Goal: Task Accomplishment & Management: Use online tool/utility

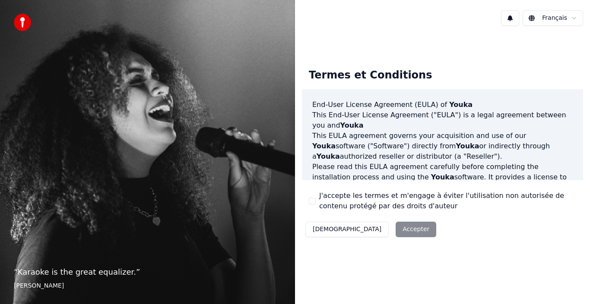
click at [312, 202] on button "J'accepte les termes et m'engage à éviter l'utilisation non autorisée de conten…" at bounding box center [312, 201] width 7 height 7
click at [395, 233] on button "Accepter" at bounding box center [415, 230] width 41 height 16
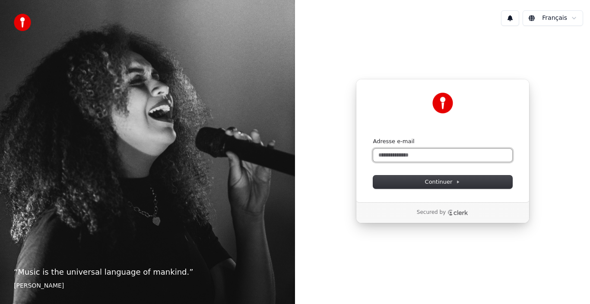
click at [400, 156] on input "Adresse e-mail" at bounding box center [442, 155] width 139 height 13
type input "*"
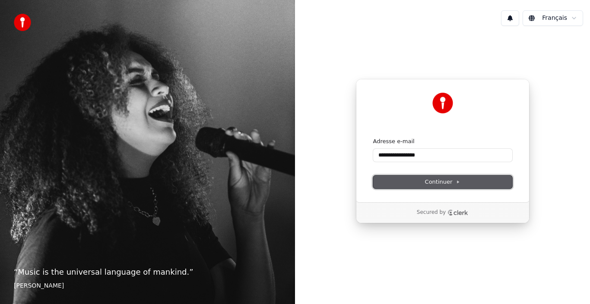
click at [427, 184] on span "Continuer" at bounding box center [442, 182] width 35 height 8
type input "**********"
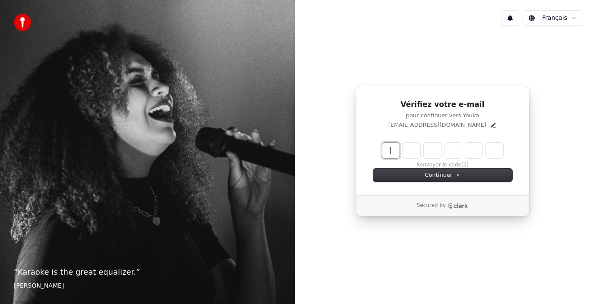
click at [386, 149] on input "Enter verification code" at bounding box center [451, 151] width 138 height 16
type input "******"
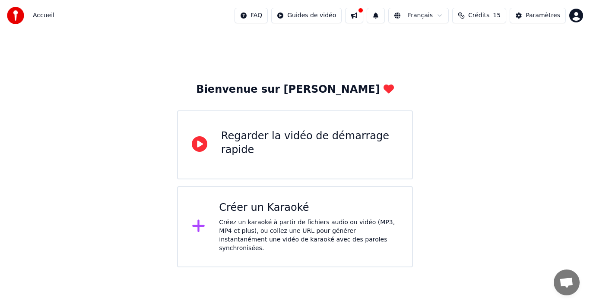
click at [293, 211] on div "Créer un Karaoké" at bounding box center [308, 208] width 179 height 14
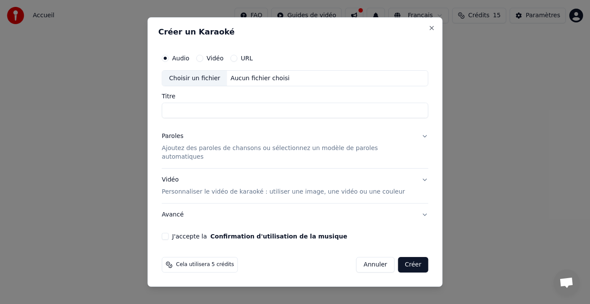
click at [207, 114] on input "Titre" at bounding box center [295, 111] width 266 height 16
click at [203, 114] on input "Titre" at bounding box center [295, 111] width 266 height 16
type input "**********"
click at [199, 85] on div "Choisir un fichier" at bounding box center [194, 79] width 65 height 16
click at [223, 60] on label "Vidéo" at bounding box center [214, 58] width 17 height 6
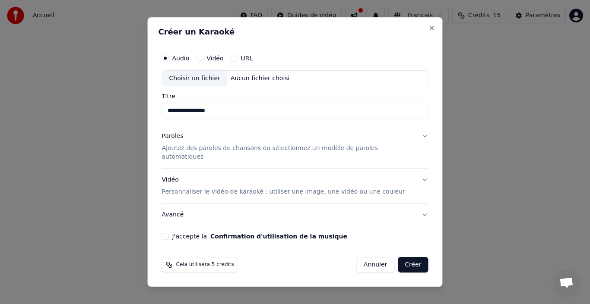
click at [203, 60] on button "Vidéo" at bounding box center [199, 58] width 7 height 7
click at [218, 79] on div "Choisir un fichier" at bounding box center [194, 79] width 65 height 16
click at [352, 115] on input "**********" at bounding box center [295, 111] width 266 height 16
drag, startPoint x: 352, startPoint y: 116, endPoint x: 162, endPoint y: 121, distance: 190.4
click at [162, 121] on div "**********" at bounding box center [295, 152] width 295 height 270
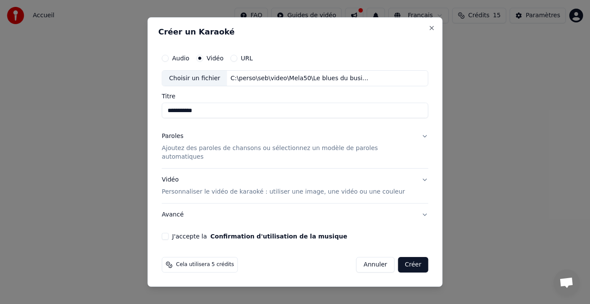
type input "**********"
click at [416, 139] on button "Paroles Ajoutez des paroles de chansons ou sélectionnez un modèle de paroles au…" at bounding box center [295, 147] width 266 height 43
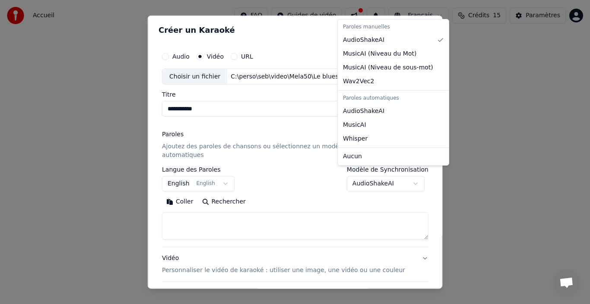
click at [407, 175] on body "**********" at bounding box center [295, 134] width 590 height 268
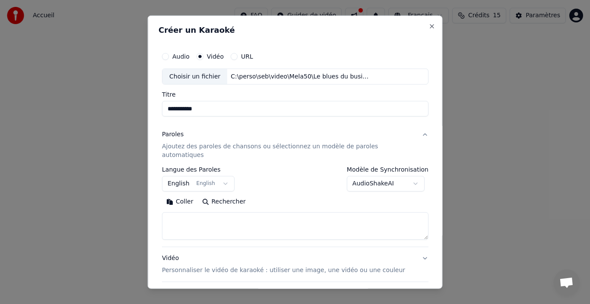
click at [406, 174] on body "**********" at bounding box center [295, 134] width 590 height 268
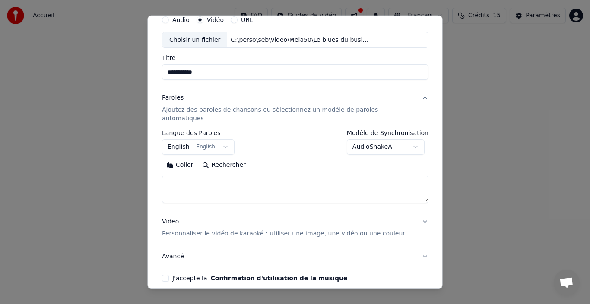
scroll to position [68, 0]
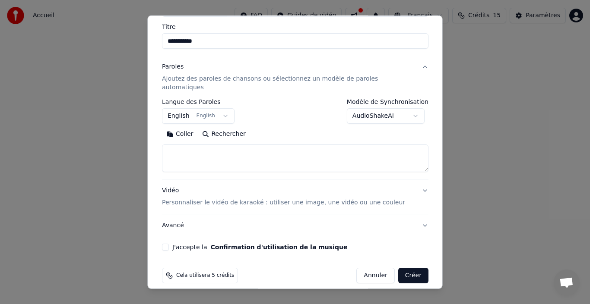
click at [411, 181] on button "Vidéo Personnaliser le vidéo de karaoké : utiliser une image, une vidéo ou une …" at bounding box center [295, 197] width 266 height 35
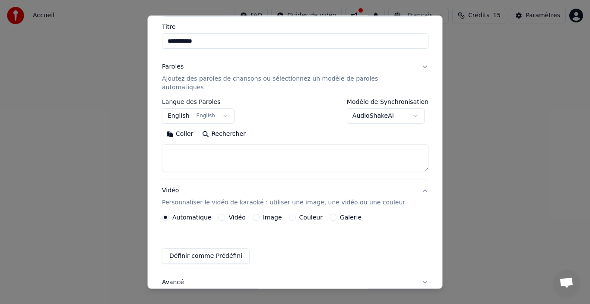
scroll to position [44, 0]
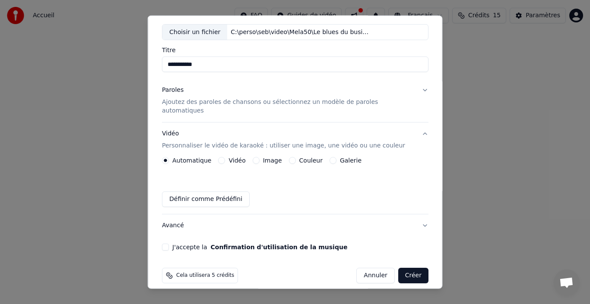
click at [264, 158] on label "Image" at bounding box center [271, 161] width 19 height 6
click at [259, 157] on button "Image" at bounding box center [255, 160] width 7 height 7
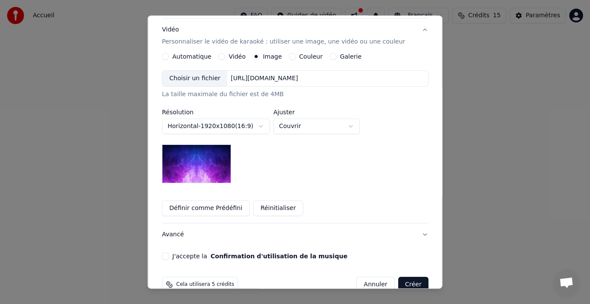
scroll to position [158, 0]
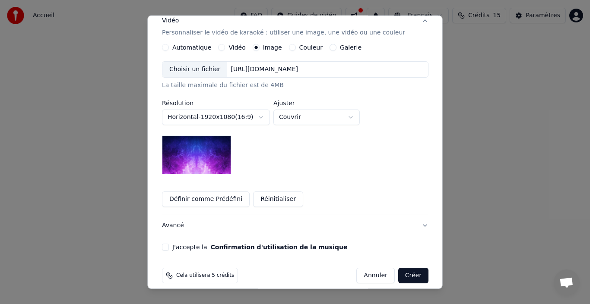
click at [169, 244] on button "J'accepte la Confirmation d'utilisation de la musique" at bounding box center [165, 247] width 7 height 7
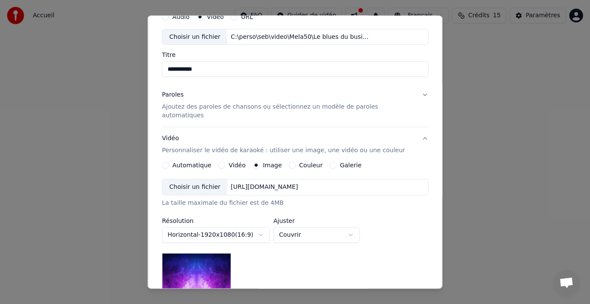
scroll to position [0, 0]
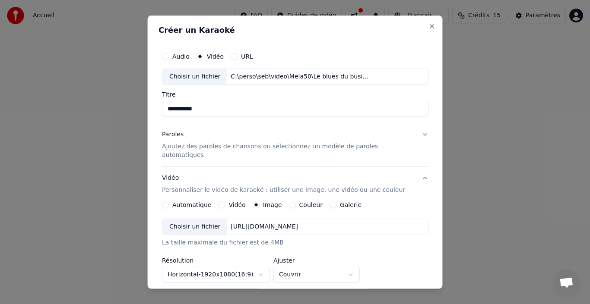
click at [408, 135] on button "Paroles Ajoutez des paroles de chansons ou sélectionnez un modèle de paroles au…" at bounding box center [295, 144] width 266 height 43
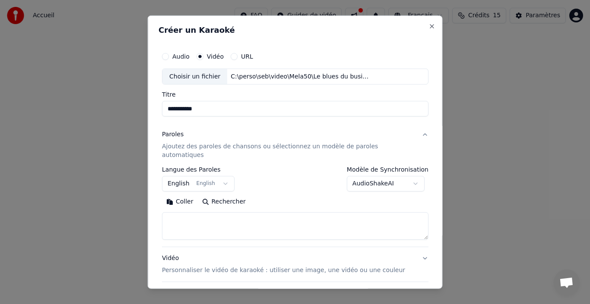
click at [227, 176] on button "English English" at bounding box center [198, 184] width 73 height 16
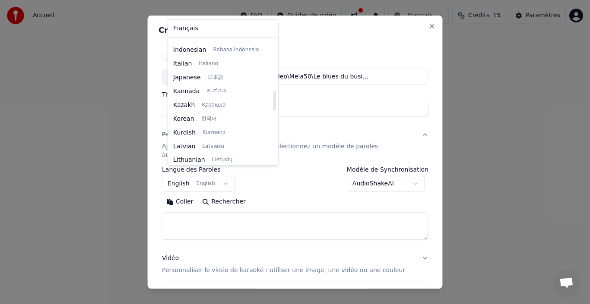
scroll to position [328, 0]
select select "**"
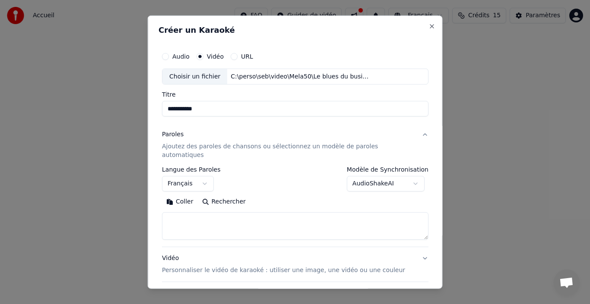
click at [239, 218] on textarea at bounding box center [295, 226] width 266 height 28
paste textarea "**********"
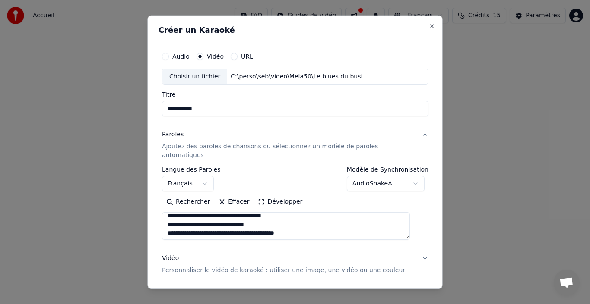
scroll to position [58, 0]
click at [320, 226] on textarea "**********" at bounding box center [286, 226] width 248 height 28
paste textarea "**********"
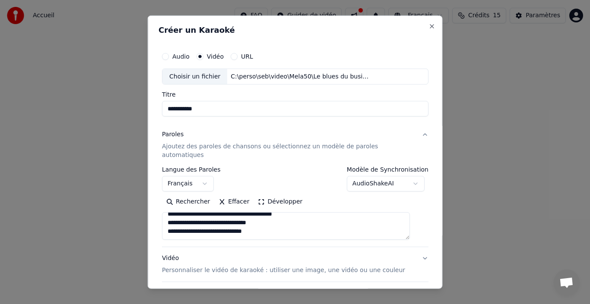
paste textarea "**********"
type textarea "**********"
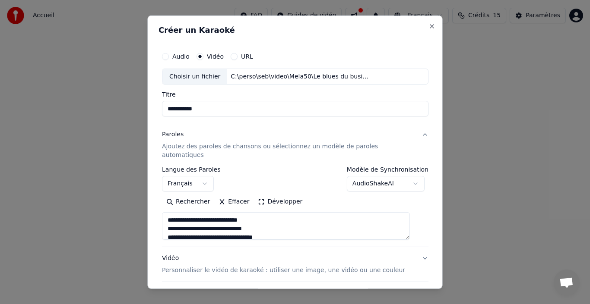
drag, startPoint x: 273, startPoint y: 222, endPoint x: 110, endPoint y: 169, distance: 170.9
click at [110, 169] on body "**********" at bounding box center [295, 134] width 590 height 268
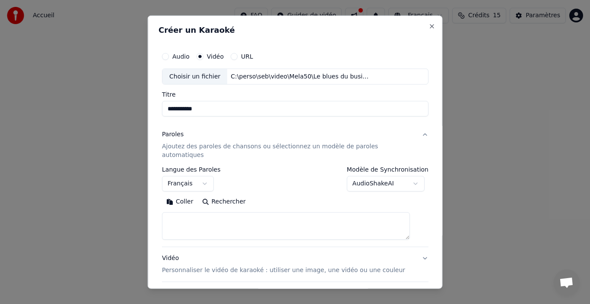
paste textarea "**********"
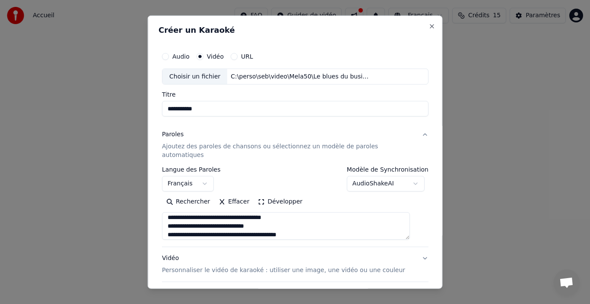
scroll to position [54, 0]
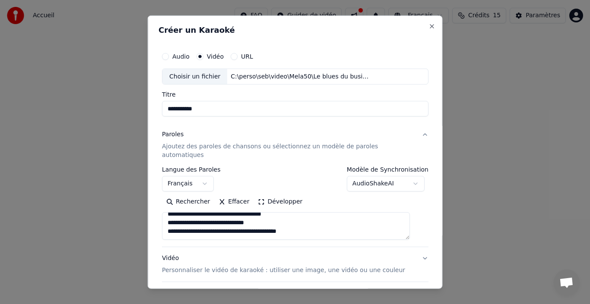
paste textarea "**********"
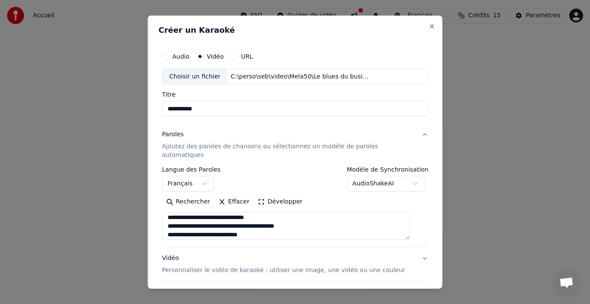
scroll to position [114, 0]
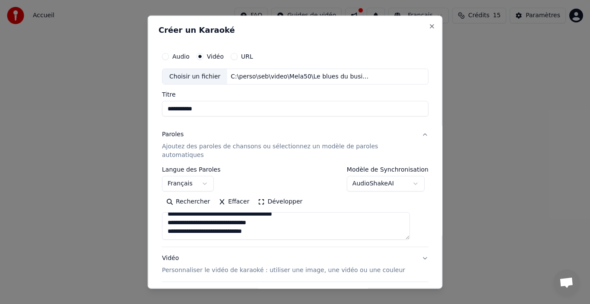
paste textarea "**********"
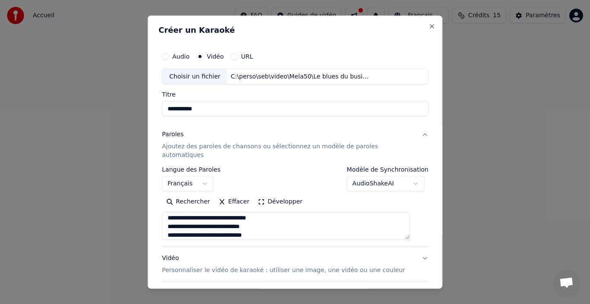
scroll to position [183, 0]
click at [282, 223] on textarea "**********" at bounding box center [286, 226] width 248 height 28
paste textarea "**********"
click at [346, 227] on textarea at bounding box center [286, 226] width 248 height 28
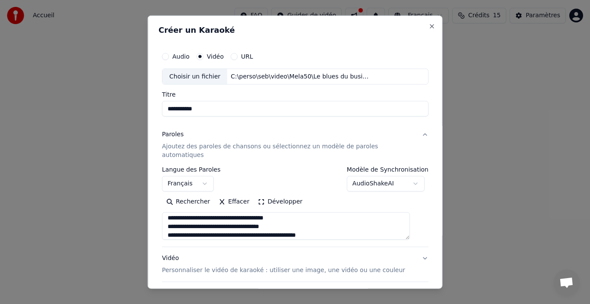
scroll to position [227, 0]
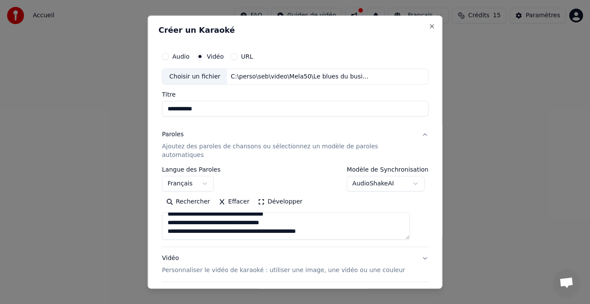
paste textarea "**********"
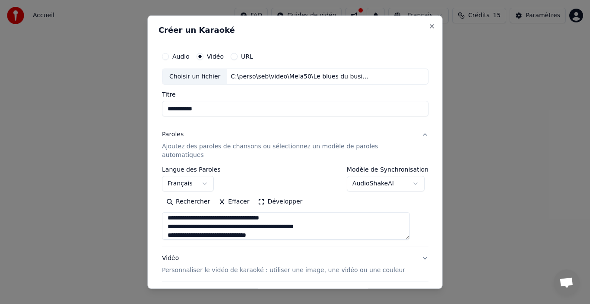
scroll to position [287, 0]
type textarea "**********"
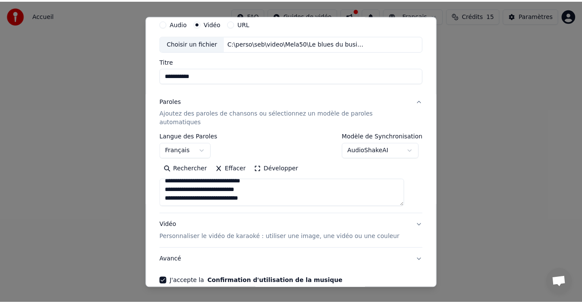
scroll to position [68, 0]
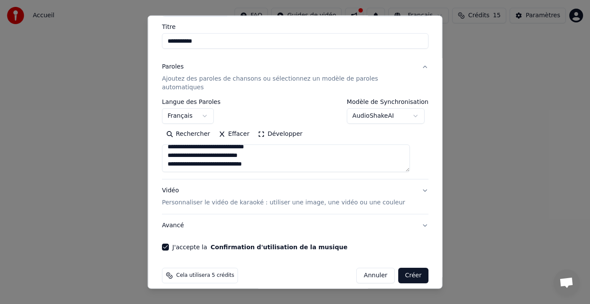
click at [403, 268] on button "Créer" at bounding box center [413, 276] width 30 height 16
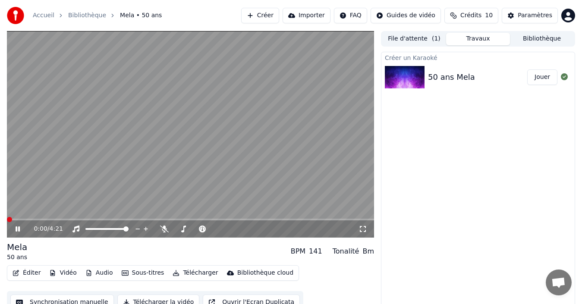
click at [7, 218] on span at bounding box center [9, 219] width 5 height 5
click at [18, 231] on icon at bounding box center [24, 229] width 20 height 7
click at [14, 229] on icon at bounding box center [24, 229] width 20 height 7
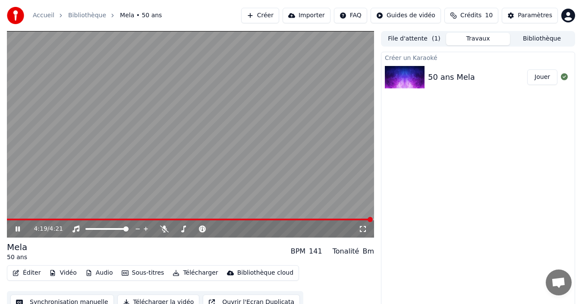
click at [16, 229] on icon at bounding box center [18, 229] width 4 height 5
click at [22, 273] on button "Éditer" at bounding box center [26, 273] width 35 height 12
click at [467, 197] on div "Créer un Karaoké 50 ans Mela Jouer" at bounding box center [478, 181] width 194 height 259
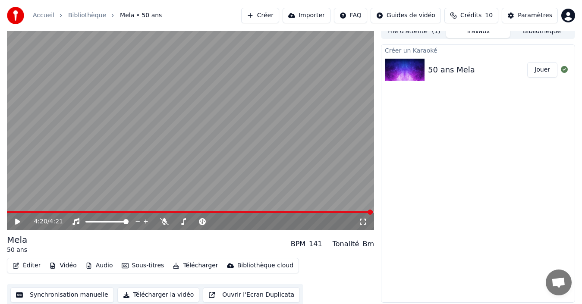
scroll to position [9, 0]
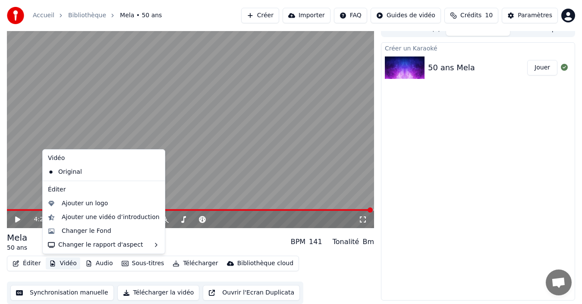
click at [53, 265] on icon "button" at bounding box center [52, 264] width 5 height 6
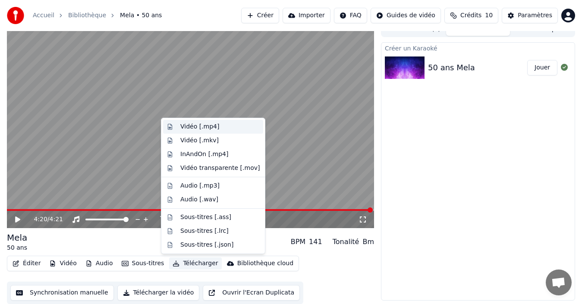
click at [199, 125] on div "Vidéo [.mp4]" at bounding box center [199, 127] width 39 height 9
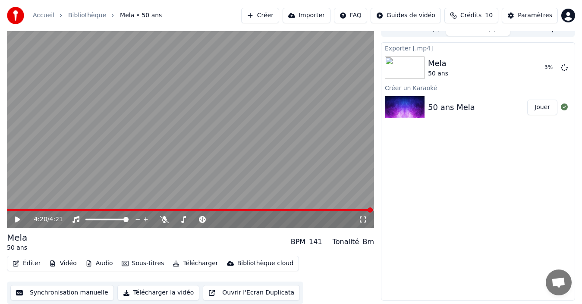
click at [31, 263] on button "Éditer" at bounding box center [26, 264] width 35 height 12
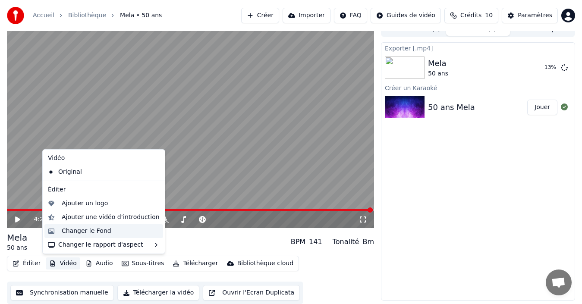
click at [89, 233] on div "Changer le Fond" at bounding box center [87, 231] width 50 height 9
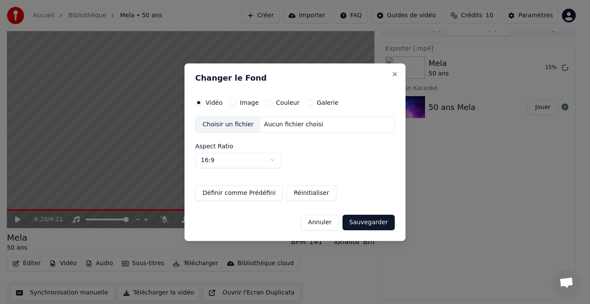
click at [333, 226] on button "Annuler" at bounding box center [319, 223] width 38 height 16
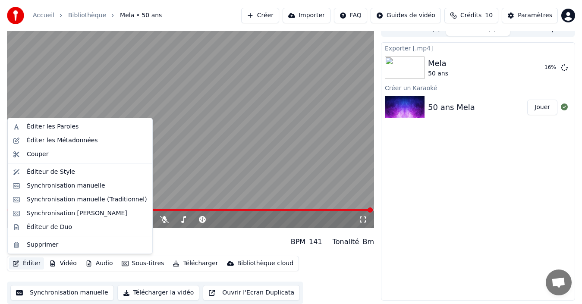
click at [25, 264] on button "Éditer" at bounding box center [26, 264] width 35 height 12
click at [47, 176] on div "Éditeur de Style" at bounding box center [51, 172] width 48 height 9
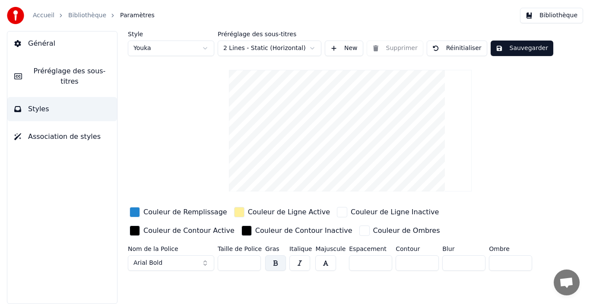
click at [45, 43] on span "Général" at bounding box center [41, 43] width 27 height 10
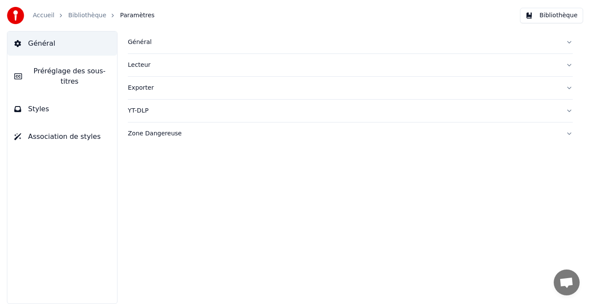
click at [74, 16] on link "Bibliothèque" at bounding box center [87, 15] width 38 height 9
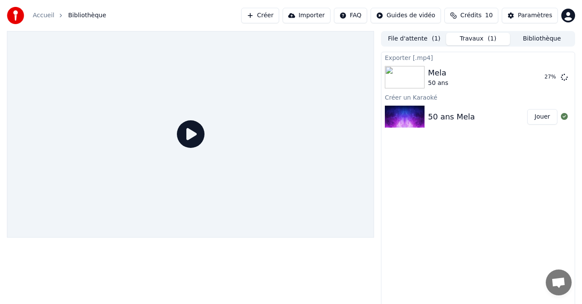
click at [272, 17] on button "Créer" at bounding box center [260, 16] width 38 height 16
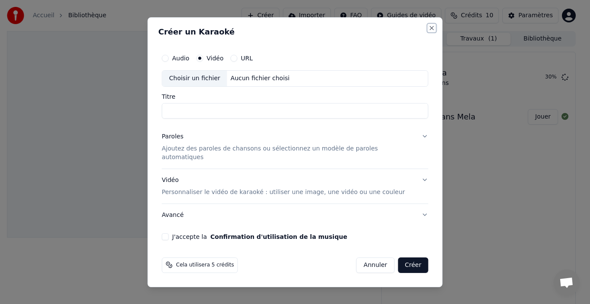
click at [428, 32] on button "Close" at bounding box center [431, 28] width 7 height 7
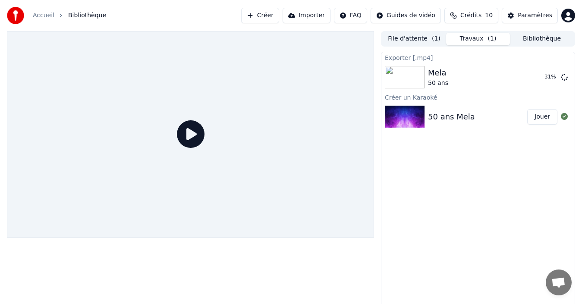
click at [404, 123] on img at bounding box center [405, 117] width 40 height 22
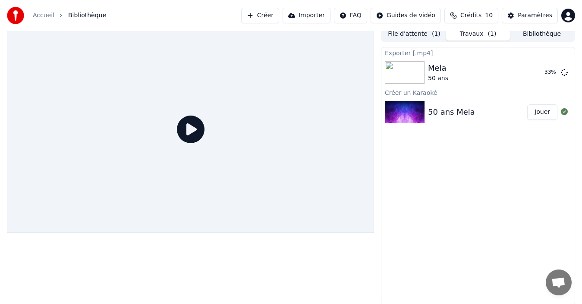
scroll to position [6, 0]
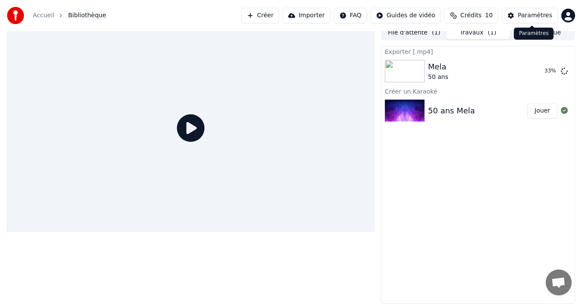
click at [536, 13] on div "Paramètres" at bounding box center [535, 15] width 35 height 9
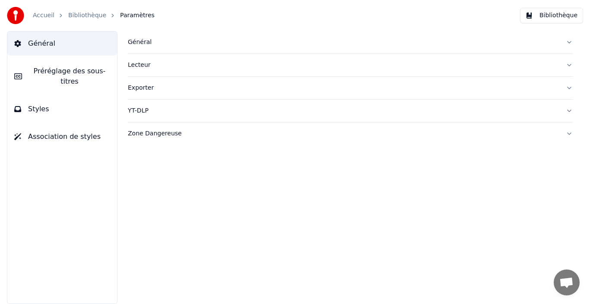
click at [73, 97] on button "Styles" at bounding box center [62, 109] width 110 height 24
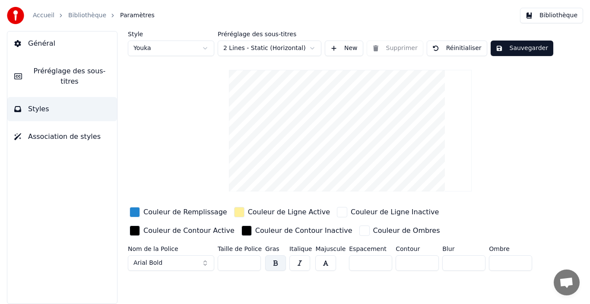
click at [201, 49] on html "Accueil Bibliothèque Paramètres Bibliothèque Général Préréglage des sous-titres…" at bounding box center [295, 152] width 590 height 304
click at [46, 13] on link "Accueil" at bounding box center [44, 15] width 22 height 9
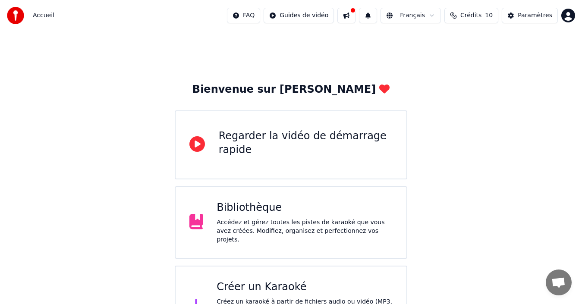
click at [224, 213] on div "Bibliothèque" at bounding box center [305, 208] width 176 height 14
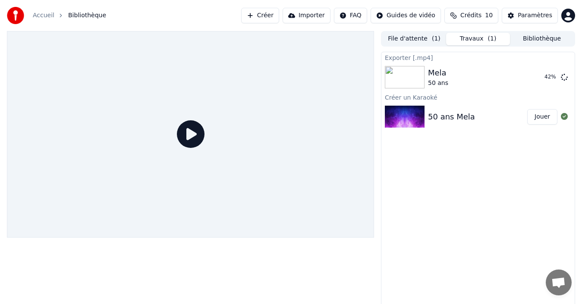
click at [446, 111] on div "50 ans Mela" at bounding box center [451, 117] width 47 height 12
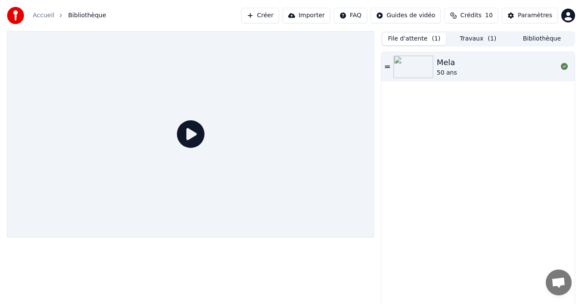
click at [410, 41] on button "File d'attente ( 1 )" at bounding box center [414, 39] width 64 height 13
click at [473, 37] on button "Travaux ( 1 )" at bounding box center [478, 39] width 64 height 13
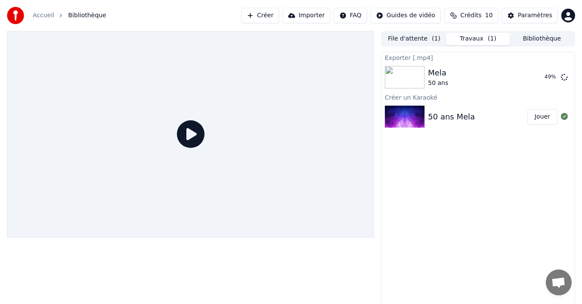
click at [416, 113] on img at bounding box center [405, 117] width 40 height 22
click at [550, 115] on button "Jouer" at bounding box center [542, 117] width 30 height 16
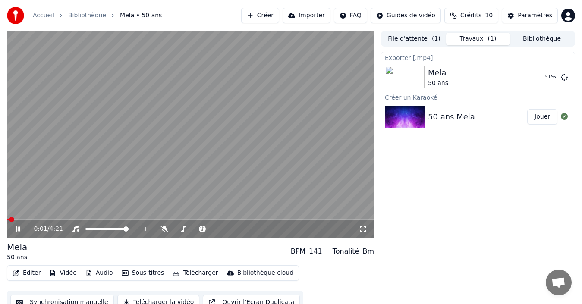
click at [18, 227] on icon at bounding box center [24, 229] width 20 height 7
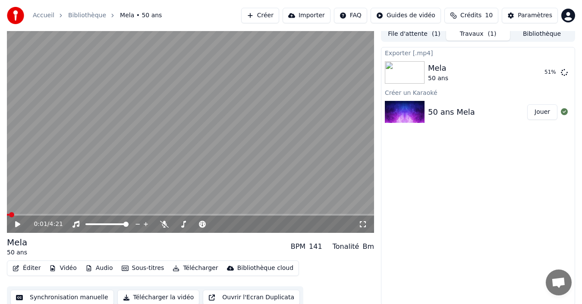
scroll to position [9, 0]
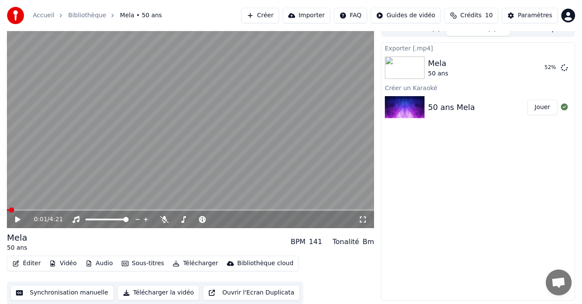
click at [59, 265] on button "Vidéo" at bounding box center [63, 264] width 34 height 12
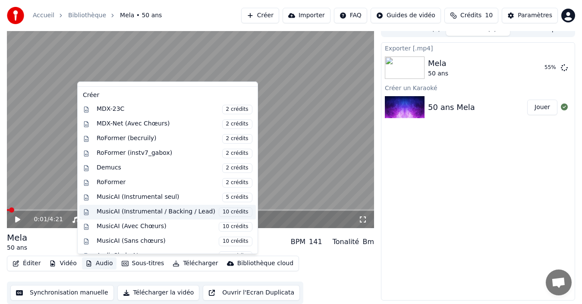
scroll to position [88, 0]
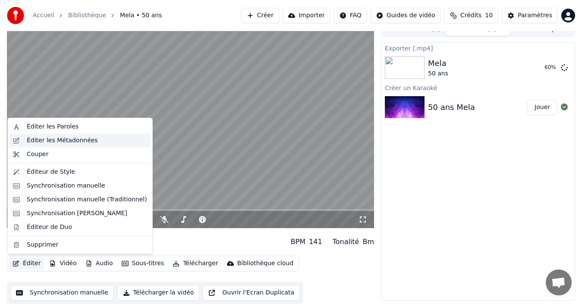
click at [73, 137] on div "Éditer les Métadonnées" at bounding box center [62, 140] width 71 height 9
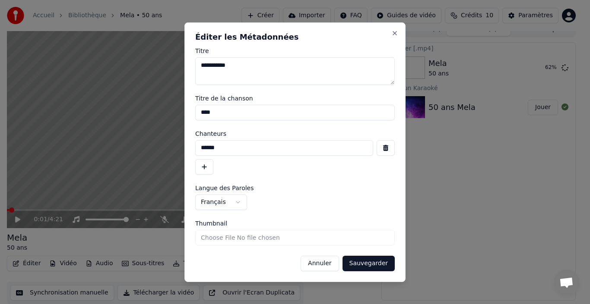
click at [320, 261] on button "Annuler" at bounding box center [319, 264] width 38 height 16
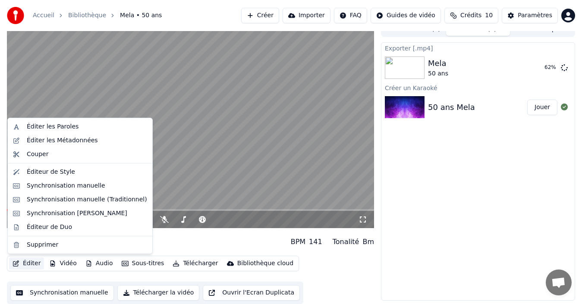
click at [22, 265] on button "Éditer" at bounding box center [26, 264] width 35 height 12
click at [42, 224] on div "Éditeur de Duo" at bounding box center [49, 227] width 45 height 9
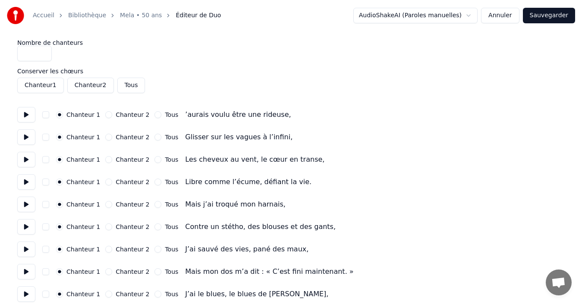
click at [519, 15] on button "Annuler" at bounding box center [500, 16] width 38 height 16
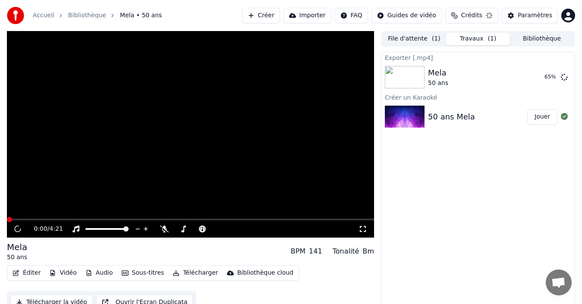
scroll to position [6, 0]
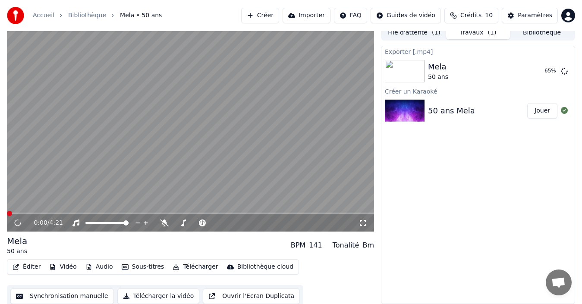
click at [19, 269] on icon "button" at bounding box center [16, 267] width 7 height 6
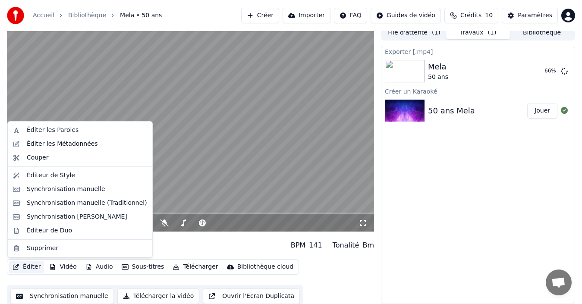
click at [164, 230] on div "0:01 / 4:21" at bounding box center [190, 223] width 367 height 17
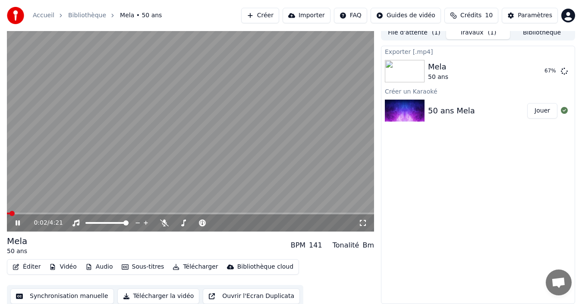
click at [18, 226] on icon at bounding box center [24, 223] width 20 height 7
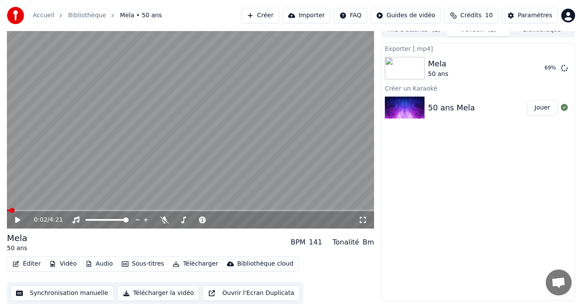
scroll to position [9, 0]
click at [464, 223] on div "Exporter [.mp4] Mela 50 ans 69 % Créer un Karaoké 50 ans Mela Jouer" at bounding box center [478, 171] width 194 height 259
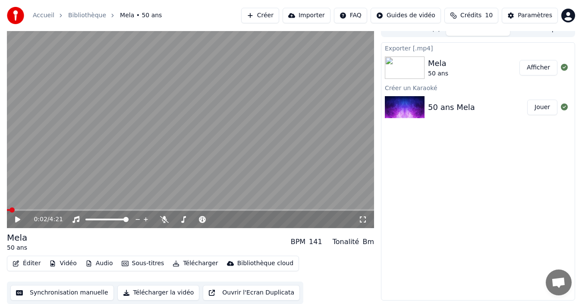
click at [534, 66] on button "Afficher" at bounding box center [539, 68] width 38 height 16
click at [20, 264] on button "Éditer" at bounding box center [26, 264] width 35 height 12
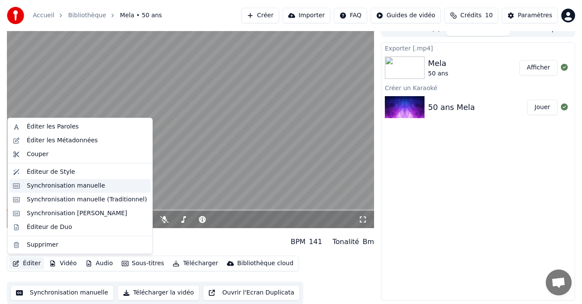
click at [36, 183] on div "Synchronisation manuelle" at bounding box center [66, 186] width 79 height 9
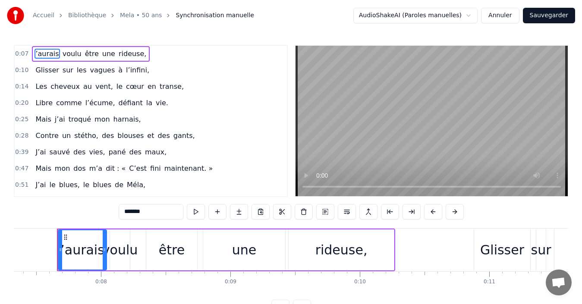
click at [438, 15] on html "Accueil Bibliothèque Mela • 50 ans Synchronisation manuelle AudioShakeAI (Parol…" at bounding box center [291, 164] width 582 height 329
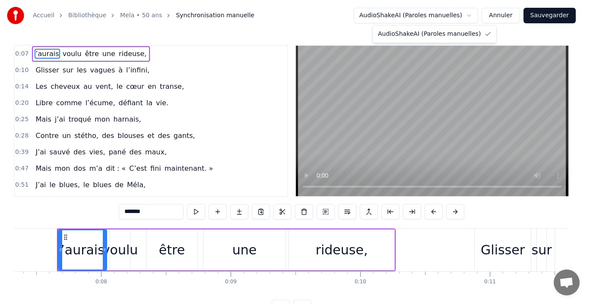
click at [438, 15] on html "Accueil Bibliothèque Mela • 50 ans Synchronisation manuelle AudioShakeAI (Parol…" at bounding box center [295, 164] width 590 height 329
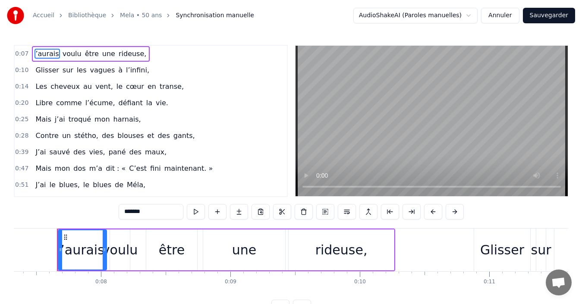
click at [518, 14] on button "Annuler" at bounding box center [500, 16] width 38 height 16
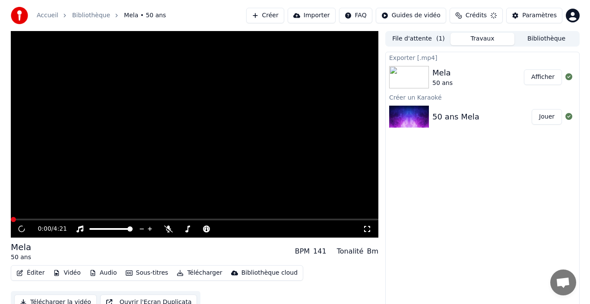
scroll to position [6, 0]
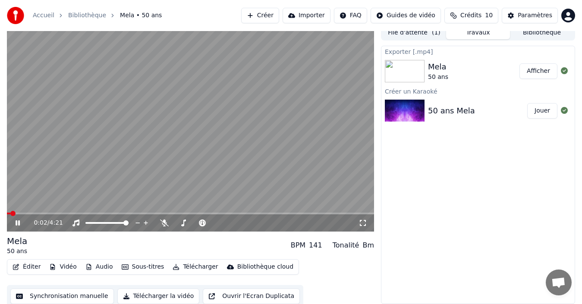
click at [15, 221] on icon at bounding box center [24, 223] width 20 height 7
click at [357, 274] on div "Éditer Vidéo Audio Sous-titres Télécharger Bibliothèque cloud Synchronisation m…" at bounding box center [190, 283] width 367 height 48
click at [59, 265] on button "Vidéo" at bounding box center [63, 267] width 34 height 12
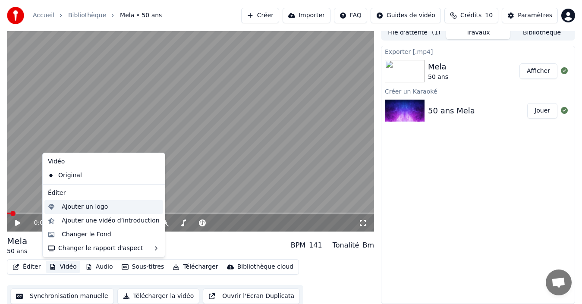
click at [56, 204] on div "Ajouter un logo" at bounding box center [103, 207] width 119 height 14
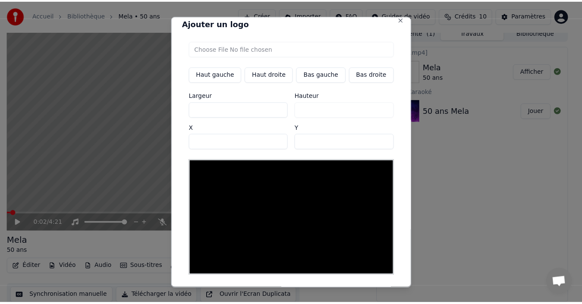
scroll to position [0, 0]
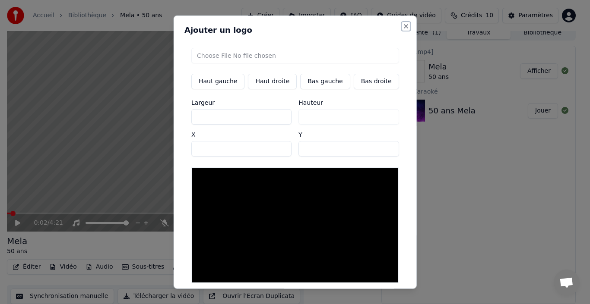
click at [402, 26] on button "Close" at bounding box center [405, 25] width 7 height 7
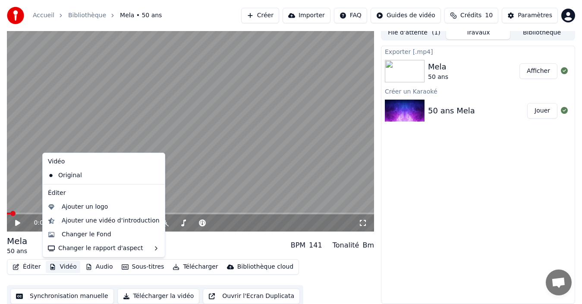
click at [62, 270] on button "Vidéo" at bounding box center [63, 267] width 34 height 12
click at [74, 233] on div "Changer le Fond" at bounding box center [87, 234] width 50 height 9
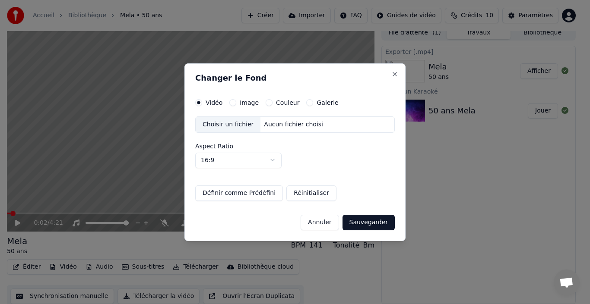
click at [232, 103] on button "Image" at bounding box center [232, 102] width 7 height 7
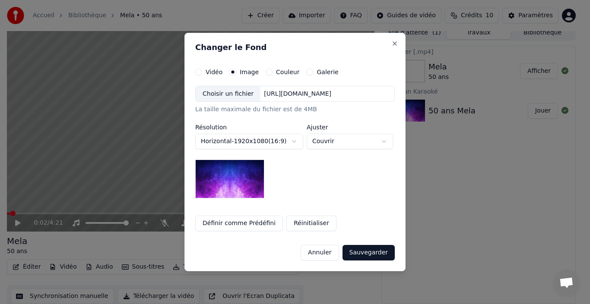
click at [218, 93] on div "Choisir un fichier" at bounding box center [228, 94] width 65 height 16
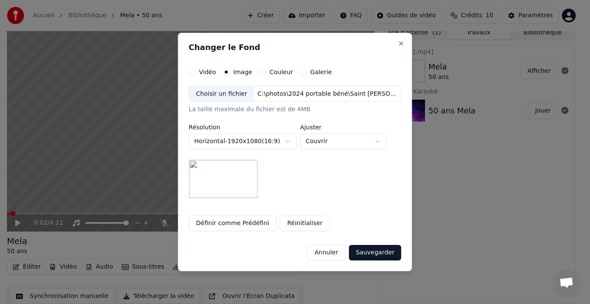
click at [364, 252] on button "Sauvegarder" at bounding box center [375, 253] width 52 height 16
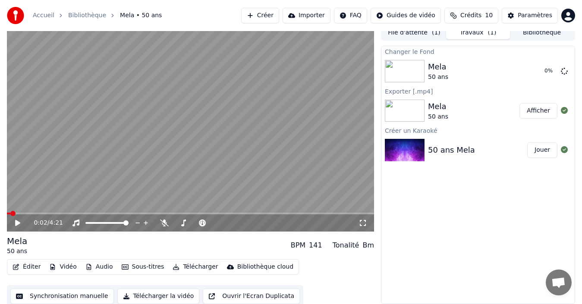
click at [278, 16] on button "Créer" at bounding box center [260, 16] width 38 height 16
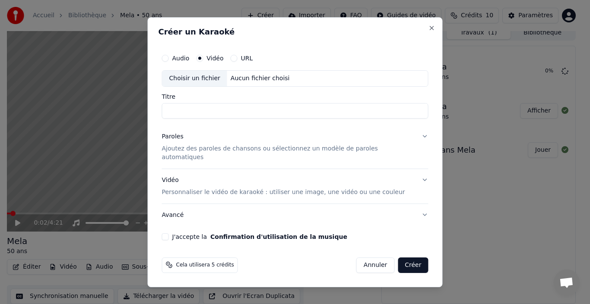
click at [169, 234] on button "J'accepte la Confirmation d'utilisation de la musique" at bounding box center [165, 236] width 7 height 7
click at [188, 113] on input "Titre" at bounding box center [295, 111] width 266 height 16
type input "**********"
click at [189, 61] on label "Audio" at bounding box center [180, 58] width 17 height 6
click at [169, 62] on button "Audio" at bounding box center [165, 58] width 7 height 7
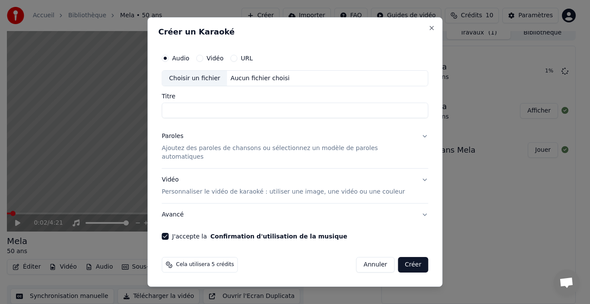
click at [216, 61] on label "Vidéo" at bounding box center [214, 58] width 17 height 6
click at [203, 62] on button "Vidéo" at bounding box center [199, 58] width 7 height 7
click at [421, 28] on div "Créer un Karaoké Audio Vidéo URL Choisir un fichier Aucun fichier choisi Titre …" at bounding box center [295, 152] width 295 height 270
click at [428, 30] on button "Close" at bounding box center [431, 28] width 7 height 7
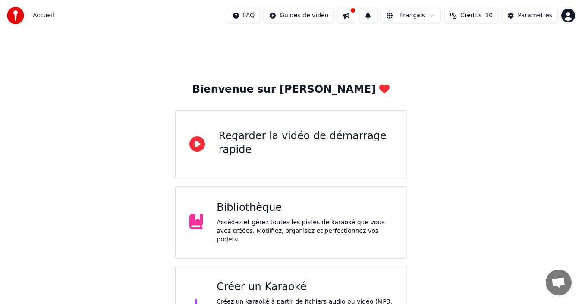
click at [300, 219] on div "Bibliothèque Accédez et gérez toutes les pistes de karaoké que vous avez créées…" at bounding box center [305, 222] width 176 height 43
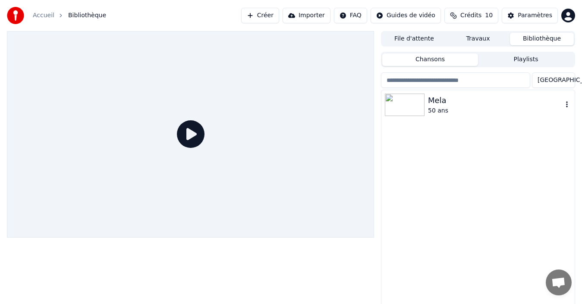
click at [398, 109] on img at bounding box center [405, 105] width 40 height 22
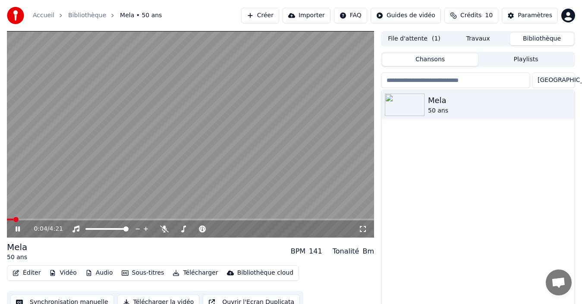
scroll to position [14, 0]
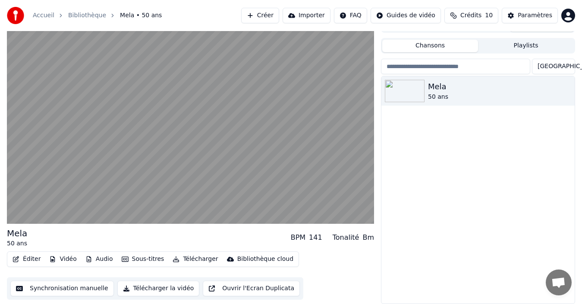
click at [256, 291] on button "Ouvrir l'Ecran Duplicata" at bounding box center [251, 289] width 97 height 16
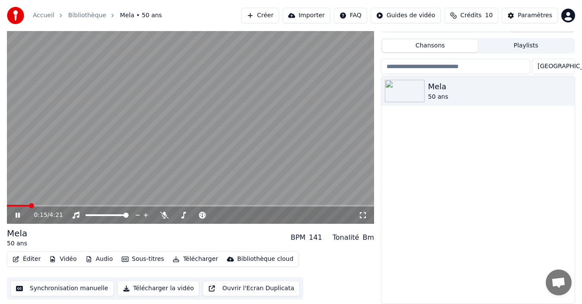
click at [19, 214] on icon at bounding box center [18, 215] width 4 height 5
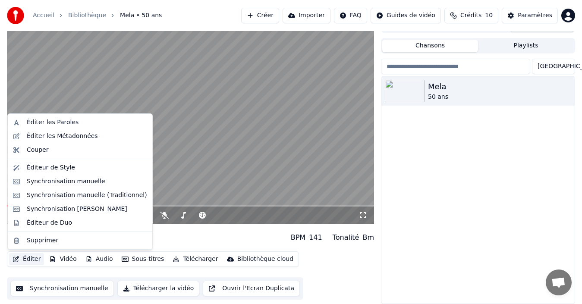
click at [29, 258] on button "Éditer" at bounding box center [26, 259] width 35 height 12
click at [67, 193] on div "Synchronisation manuelle (Traditionnel)" at bounding box center [87, 195] width 120 height 9
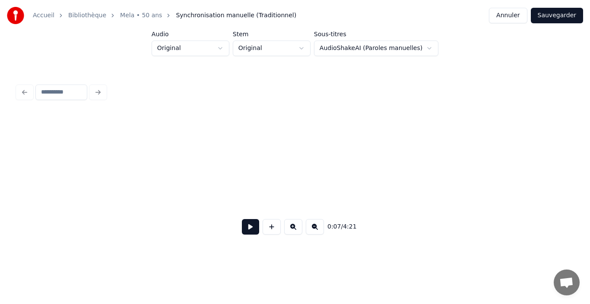
scroll to position [0, 661]
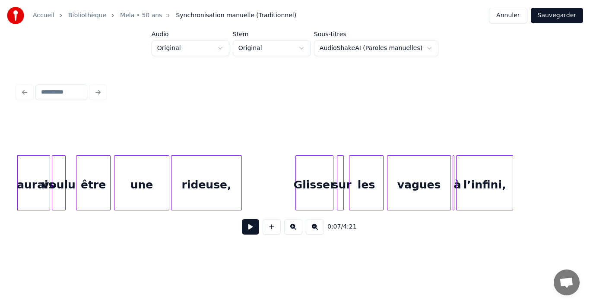
click at [316, 230] on button at bounding box center [315, 227] width 18 height 16
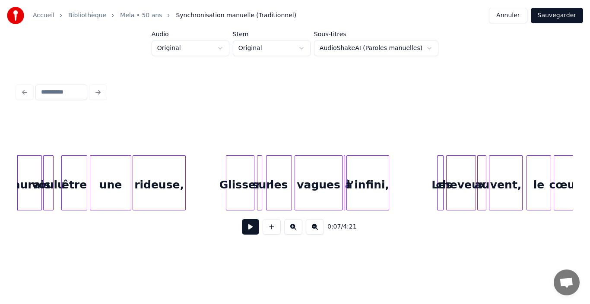
click at [316, 230] on button at bounding box center [315, 227] width 18 height 16
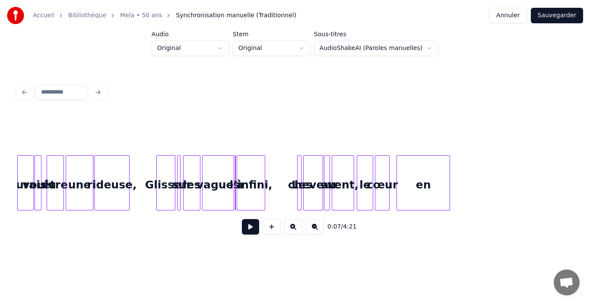
click at [316, 230] on button at bounding box center [315, 227] width 18 height 16
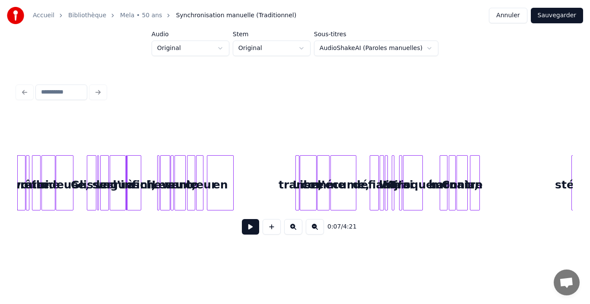
click at [292, 234] on button at bounding box center [293, 227] width 18 height 16
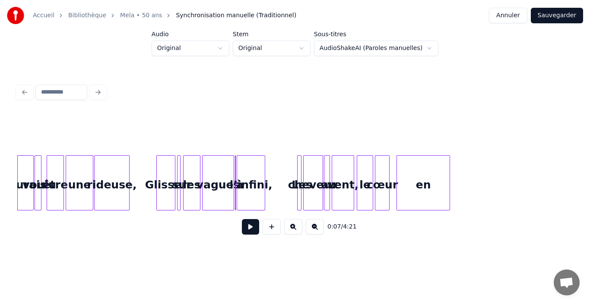
click at [292, 234] on button at bounding box center [293, 227] width 18 height 16
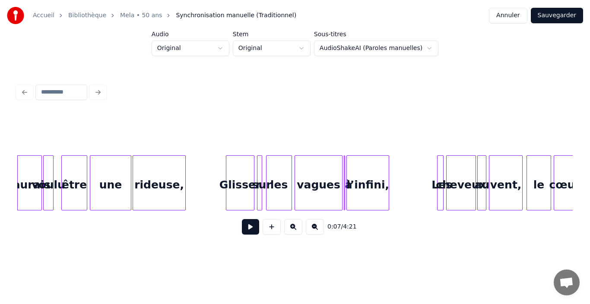
click at [292, 234] on button at bounding box center [293, 227] width 18 height 16
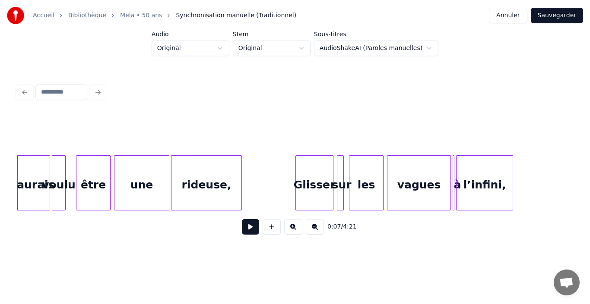
click at [292, 234] on button at bounding box center [293, 227] width 18 height 16
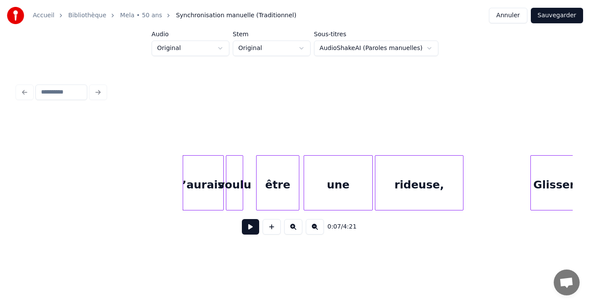
scroll to position [0, 827]
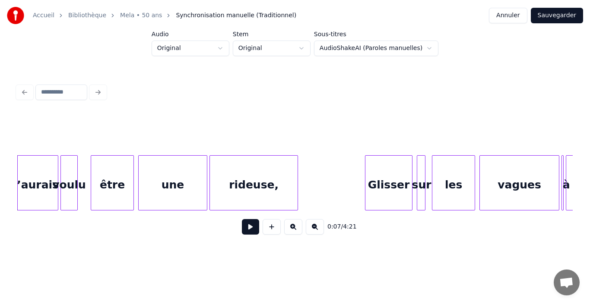
click at [132, 16] on link "Mela • 50 ans" at bounding box center [141, 15] width 42 height 9
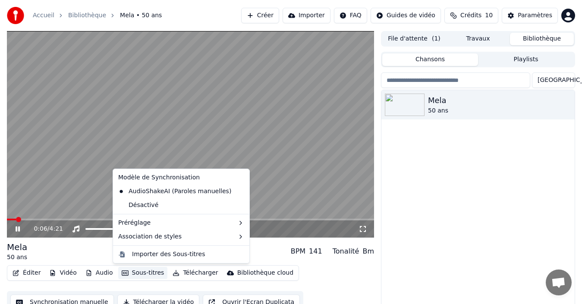
click at [125, 271] on button "Sous-titres" at bounding box center [143, 273] width 50 height 12
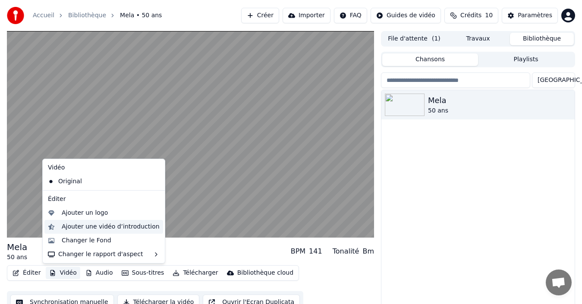
click at [69, 227] on div "Ajouter une vidéo d’introduction" at bounding box center [111, 227] width 98 height 9
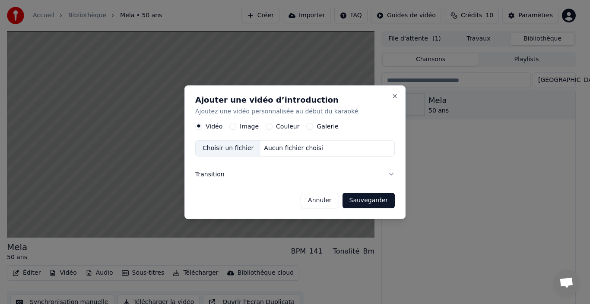
click at [306, 126] on button "Galerie" at bounding box center [309, 126] width 7 height 7
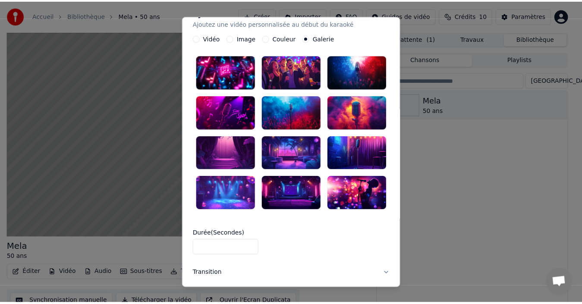
scroll to position [42, 0]
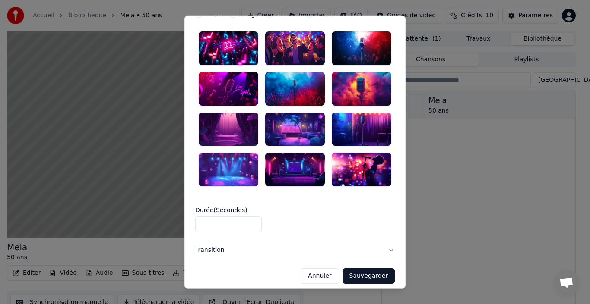
click at [316, 268] on button "Annuler" at bounding box center [319, 276] width 38 height 16
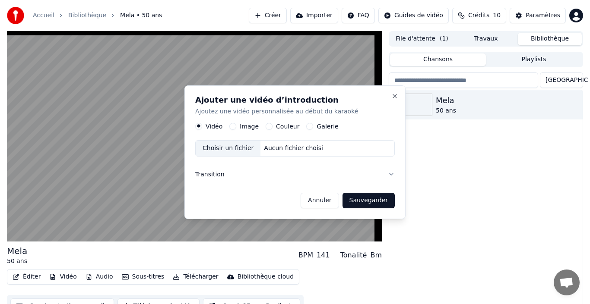
scroll to position [0, 0]
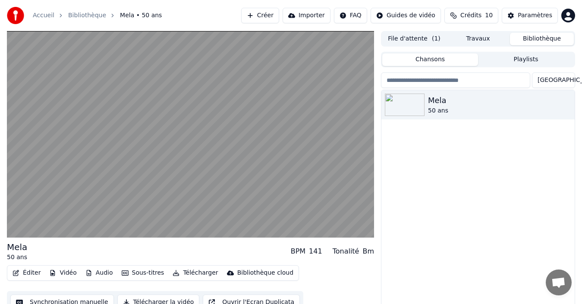
click at [58, 275] on button "Vidéo" at bounding box center [63, 273] width 34 height 12
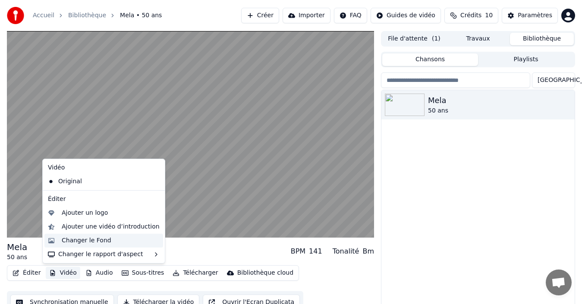
click at [78, 242] on div "Changer le Fond" at bounding box center [87, 241] width 50 height 9
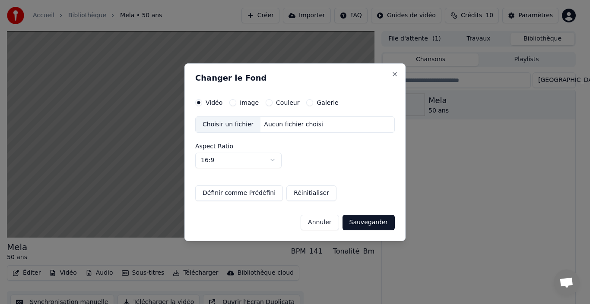
click at [306, 102] on button "Galerie" at bounding box center [309, 102] width 7 height 7
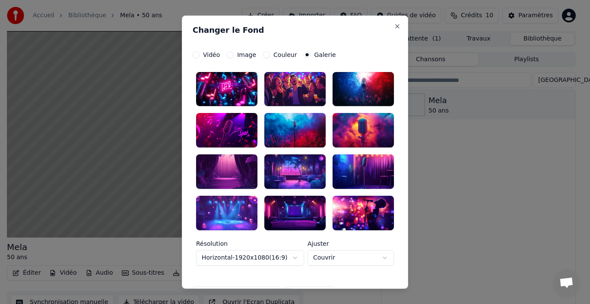
click at [228, 96] on div at bounding box center [226, 89] width 61 height 35
click at [306, 105] on div at bounding box center [294, 89] width 61 height 35
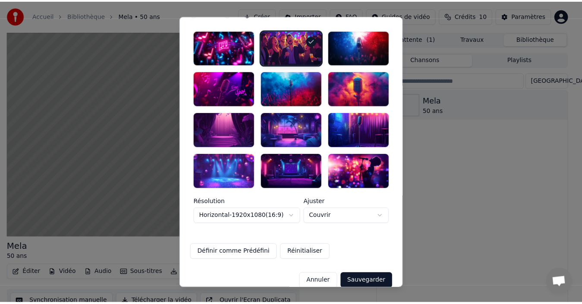
scroll to position [53, 0]
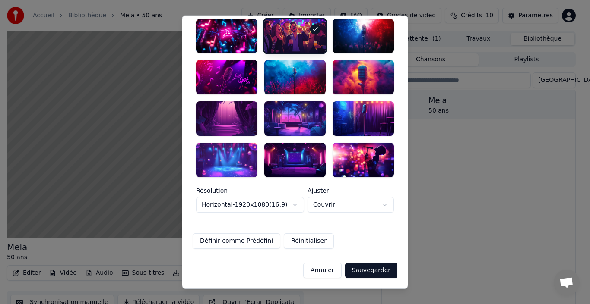
click at [370, 269] on button "Sauvegarder" at bounding box center [371, 271] width 52 height 16
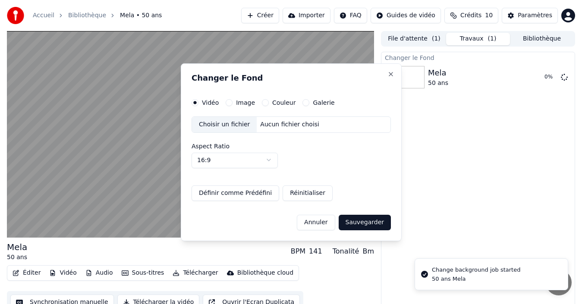
scroll to position [0, 0]
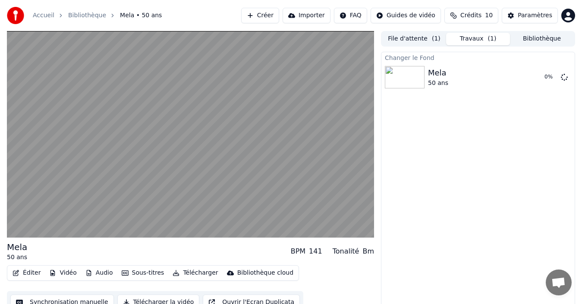
click at [565, 284] on span "Ouvrir le chat" at bounding box center [559, 284] width 14 height 12
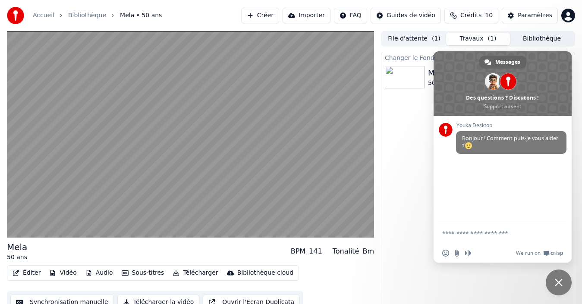
click at [564, 282] on span "Fermer le chat" at bounding box center [559, 283] width 26 height 26
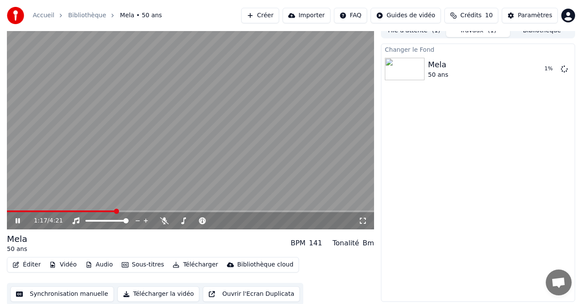
scroll to position [9, 0]
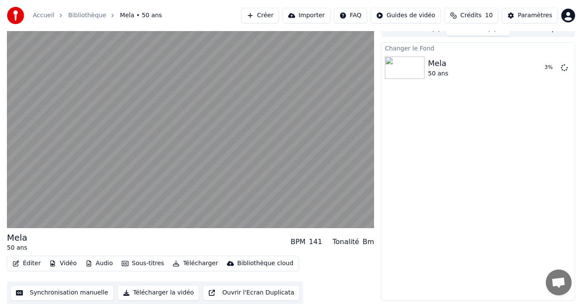
click at [70, 293] on button "Synchronisation manuelle" at bounding box center [62, 293] width 104 height 16
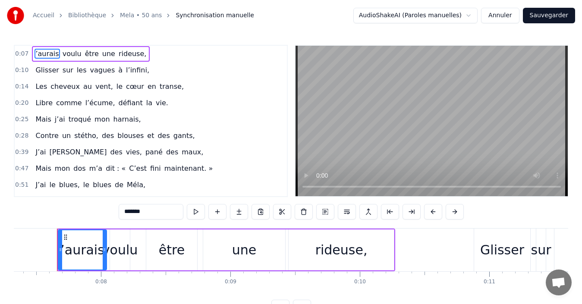
click at [413, 20] on html "Accueil Bibliothèque Mela • 50 ans Synchronisation manuelle AudioShakeAI (Parol…" at bounding box center [291, 164] width 582 height 329
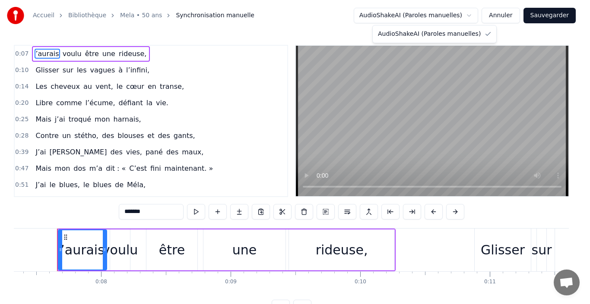
click at [415, 16] on html "Accueil Bibliothèque Mela • 50 ans Synchronisation manuelle AudioShakeAI (Parol…" at bounding box center [295, 164] width 590 height 329
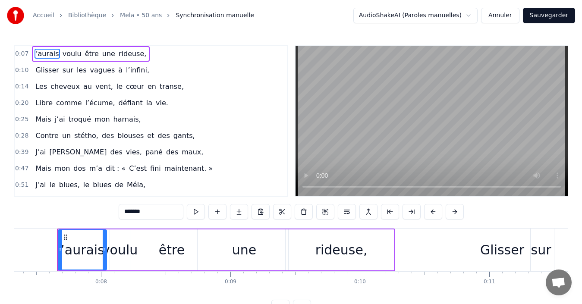
click at [502, 16] on button "Annuler" at bounding box center [500, 16] width 38 height 16
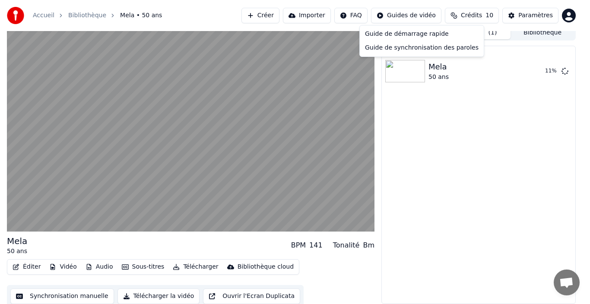
click at [425, 14] on html "Accueil Bibliothèque Mela • 50 ans Créer Importer FAQ Guides de vidéo Crédits 1…" at bounding box center [295, 146] width 590 height 304
click at [428, 37] on div "Guide de démarrage rapide" at bounding box center [421, 34] width 120 height 14
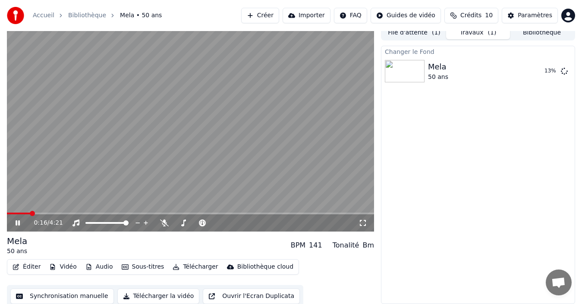
click at [16, 224] on icon at bounding box center [18, 223] width 4 height 5
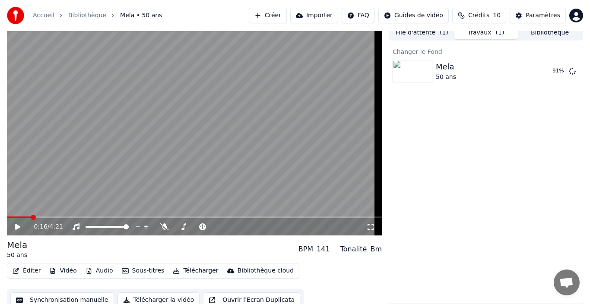
click at [574, 18] on html "Accueil Bibliothèque Mela • 50 ans Créer Importer FAQ Guides de vidéo Crédits 1…" at bounding box center [295, 146] width 590 height 304
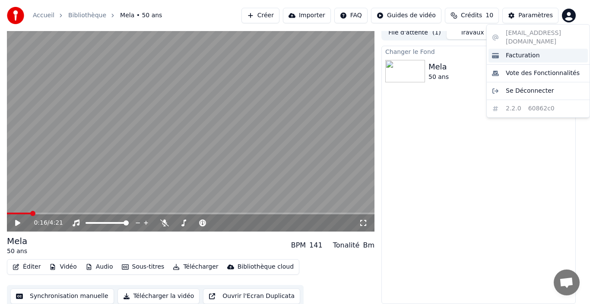
click at [520, 51] on span "Facturation" at bounding box center [522, 55] width 34 height 9
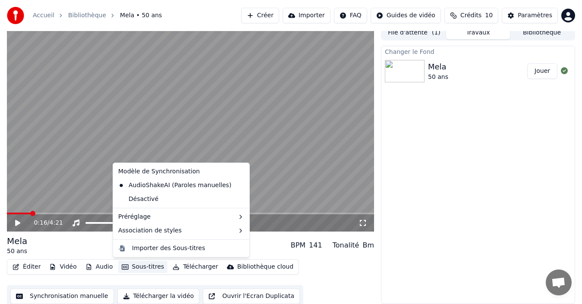
click at [140, 268] on button "Sous-titres" at bounding box center [143, 267] width 50 height 12
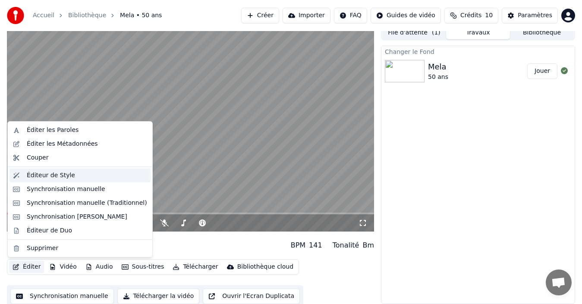
click at [48, 174] on div "Éditeur de Style" at bounding box center [51, 175] width 48 height 9
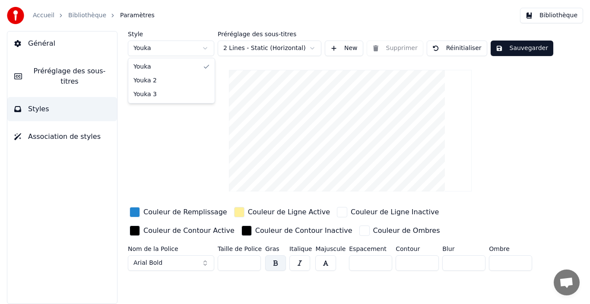
click at [189, 51] on html "Accueil Bibliothèque Paramètres Bibliothèque Général Préréglage des sous-titres…" at bounding box center [295, 152] width 590 height 304
click at [175, 52] on html "Accueil Bibliothèque Paramètres Bibliothèque Général Préréglage des sous-titres…" at bounding box center [295, 152] width 590 height 304
click at [177, 48] on html "Accueil Bibliothèque Paramètres Bibliothèque Général Préréglage des sous-titres…" at bounding box center [295, 152] width 590 height 304
click at [185, 45] on html "Accueil Bibliothèque Paramètres Bibliothèque Général Préréglage des sous-titres…" at bounding box center [295, 152] width 590 height 304
click at [59, 39] on button "Général" at bounding box center [62, 44] width 110 height 24
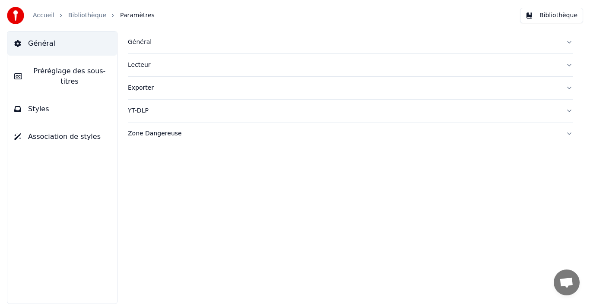
click at [54, 132] on span "Association de styles" at bounding box center [64, 137] width 73 height 10
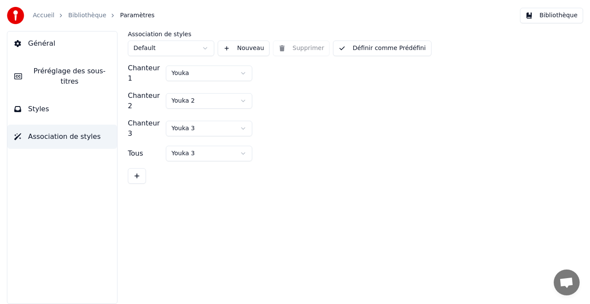
click at [57, 101] on button "Styles" at bounding box center [62, 109] width 110 height 24
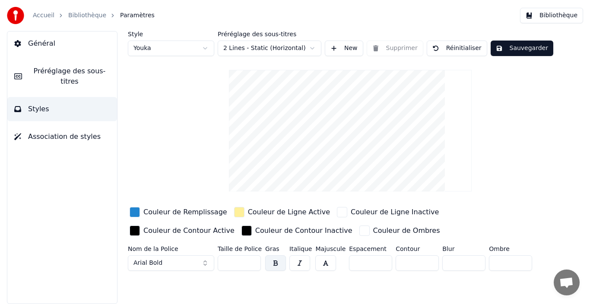
click at [185, 165] on div "Style Youka Préréglage des sous-titres 2 Lines - Static (Horizontal) New Suppri…" at bounding box center [350, 152] width 445 height 243
click at [258, 50] on html "Accueil Bibliothèque Paramètres Bibliothèque Général Préréglage des sous-titres…" at bounding box center [295, 152] width 590 height 304
click at [258, 49] on html "Accueil Bibliothèque Paramètres Bibliothèque Général Préréglage des sous-titres…" at bounding box center [295, 152] width 590 height 304
click at [566, 19] on button "Bibliothèque" at bounding box center [551, 16] width 63 height 16
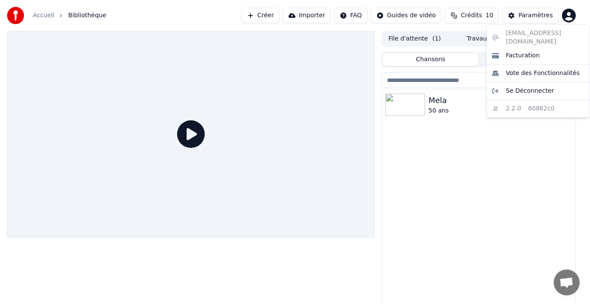
click at [569, 17] on html "Accueil Bibliothèque Créer Importer FAQ Guides de vidéo Crédits 10 Paramètres F…" at bounding box center [295, 152] width 590 height 304
click at [539, 87] on span "Se Déconnecter" at bounding box center [529, 91] width 48 height 9
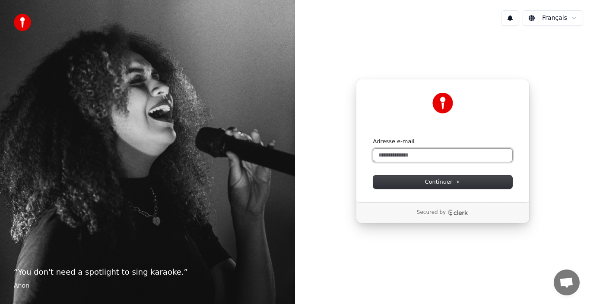
click at [417, 160] on input "Adresse e-mail" at bounding box center [442, 155] width 139 height 13
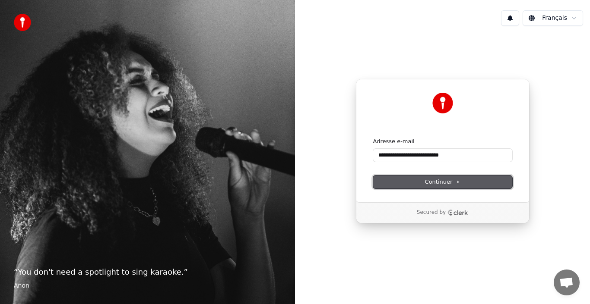
click at [408, 182] on button "Continuer" at bounding box center [442, 182] width 139 height 13
type input "**********"
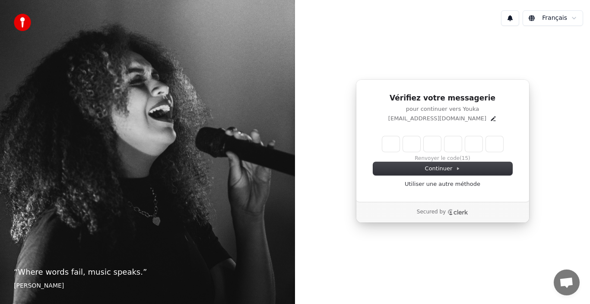
click at [391, 145] on input "Enter verification code" at bounding box center [442, 144] width 121 height 16
type input "******"
